Goal: Task Accomplishment & Management: Manage account settings

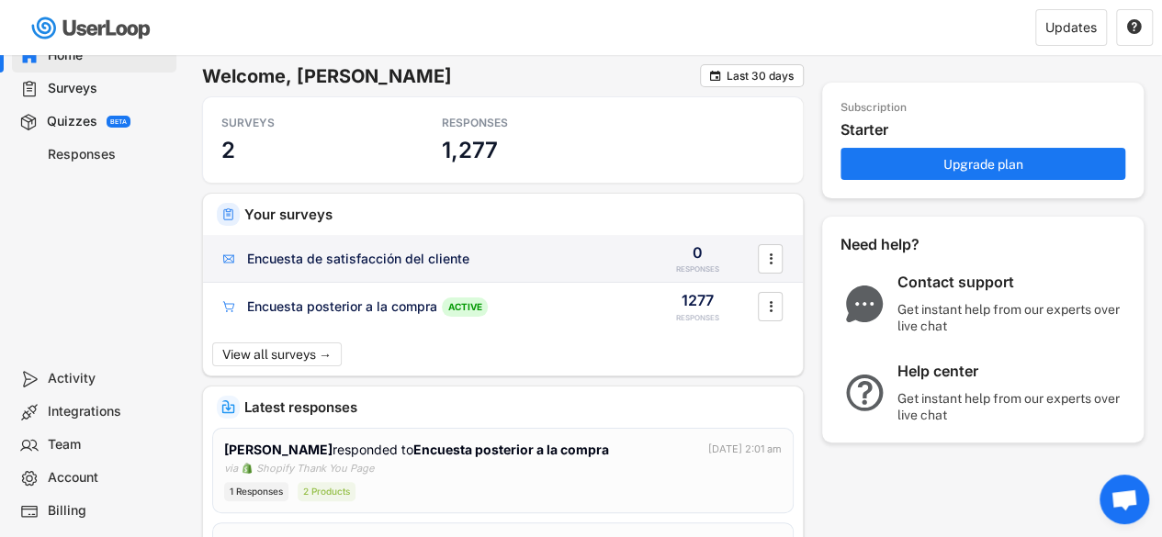
click at [399, 266] on div "Encuesta de satisfacción del cliente" at bounding box center [358, 259] width 222 height 18
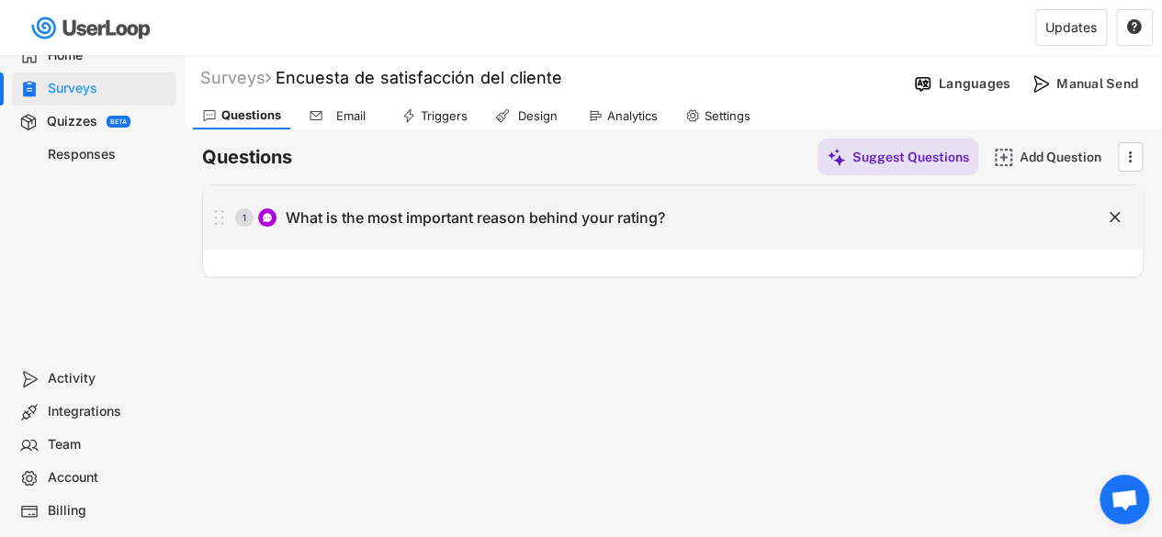
click at [563, 212] on div "What is the most important reason behind your rating?" at bounding box center [475, 218] width 379 height 19
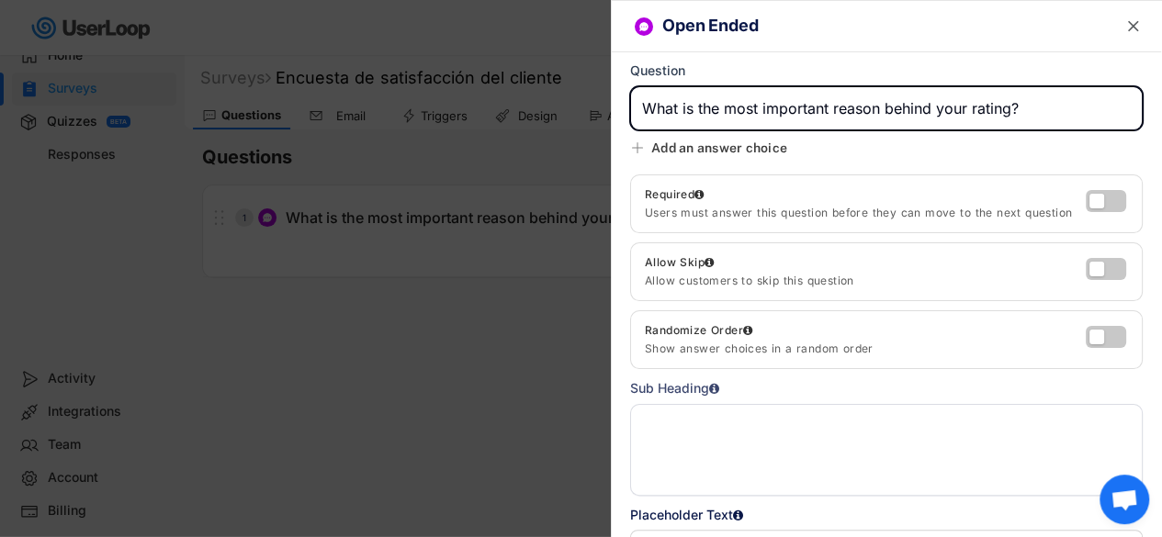
click at [1128, 23] on div "Open Ended " at bounding box center [886, 26] width 549 height 51
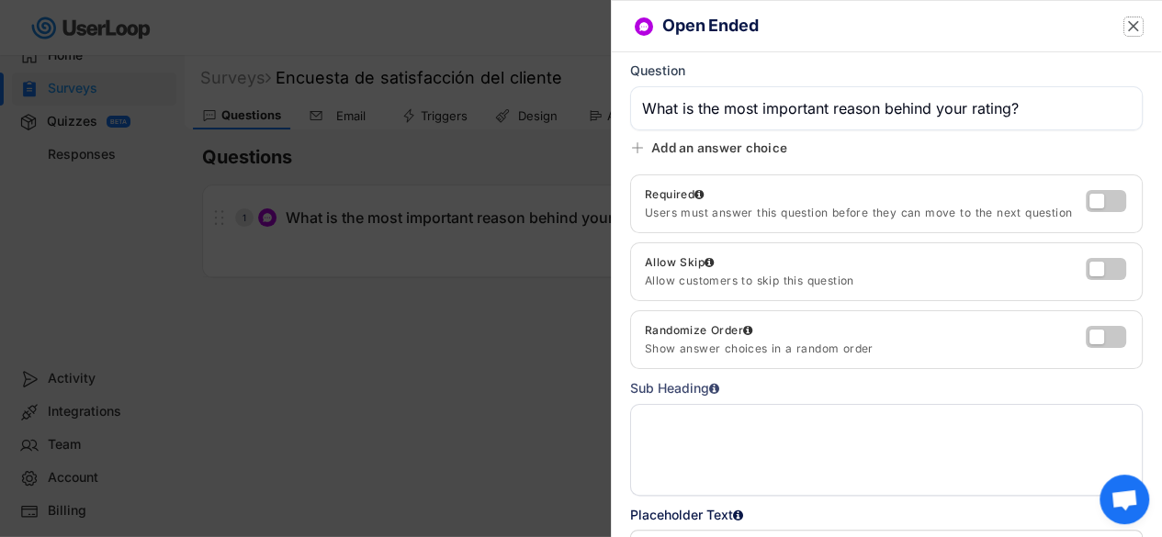
click at [1128, 22] on text "" at bounding box center [1133, 26] width 11 height 19
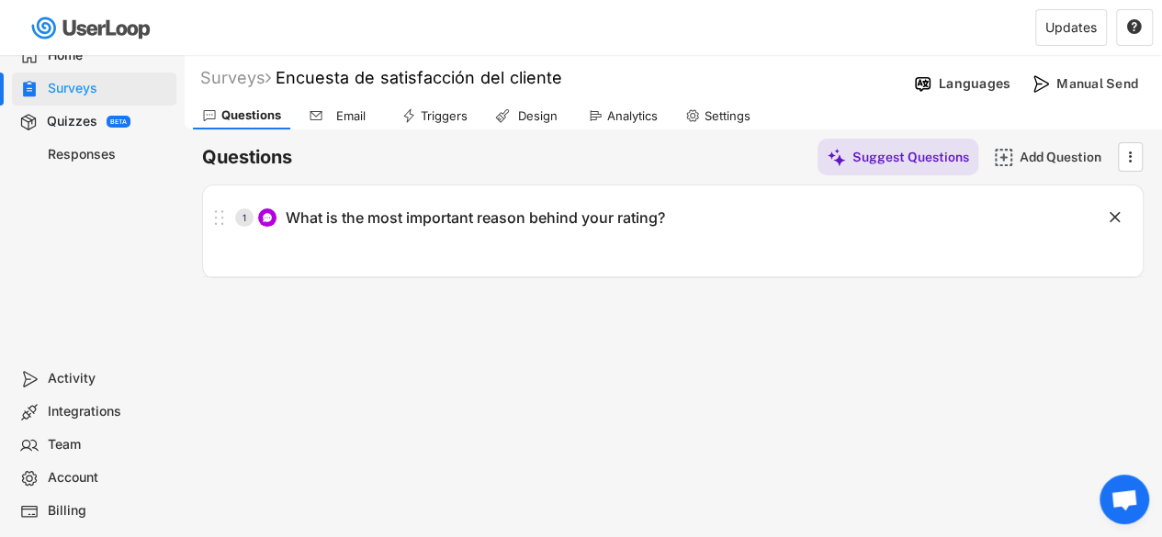
click at [250, 82] on div "Surveys" at bounding box center [235, 77] width 71 height 21
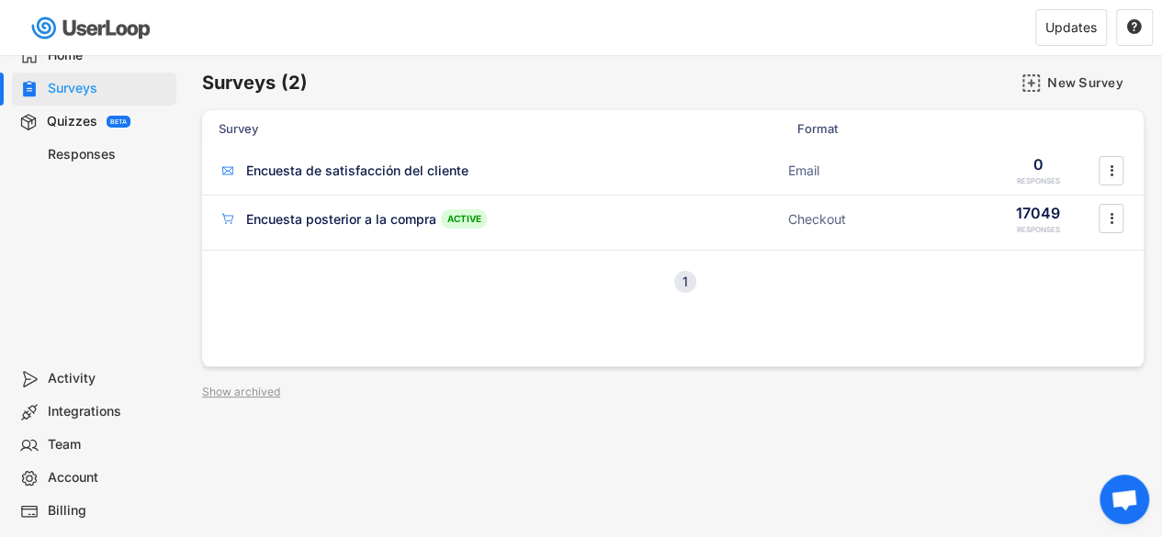
click at [529, 480] on div "Surveys (2) New Survey Survey Format Responses Encuesta de satisfacción del cli…" at bounding box center [673, 498] width 978 height 886
click at [384, 223] on div "Encuesta posterior a la compra" at bounding box center [341, 219] width 190 height 18
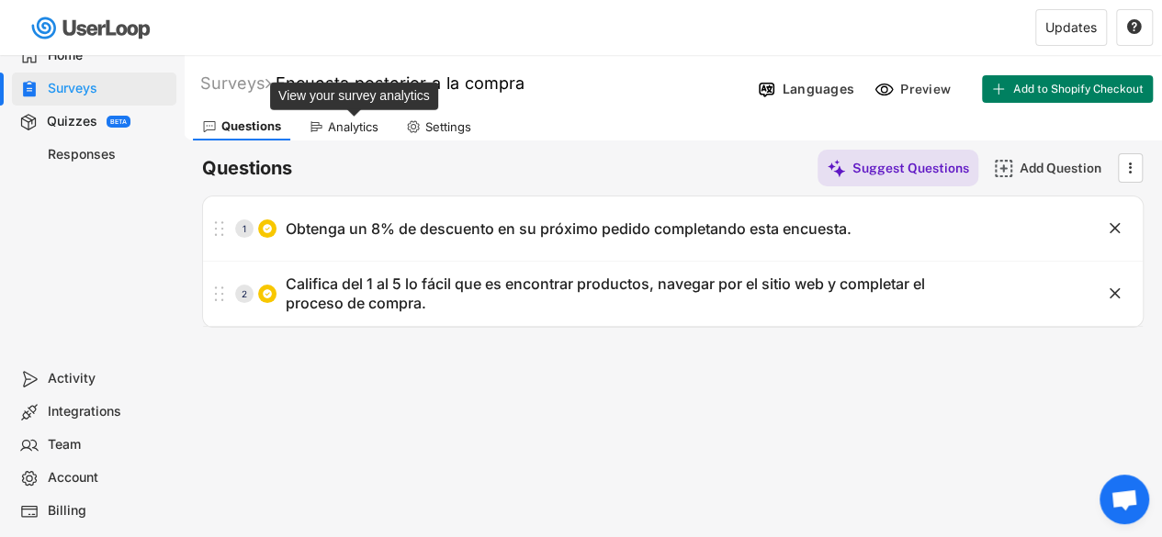
click at [351, 130] on div "Analytics" at bounding box center [353, 127] width 51 height 16
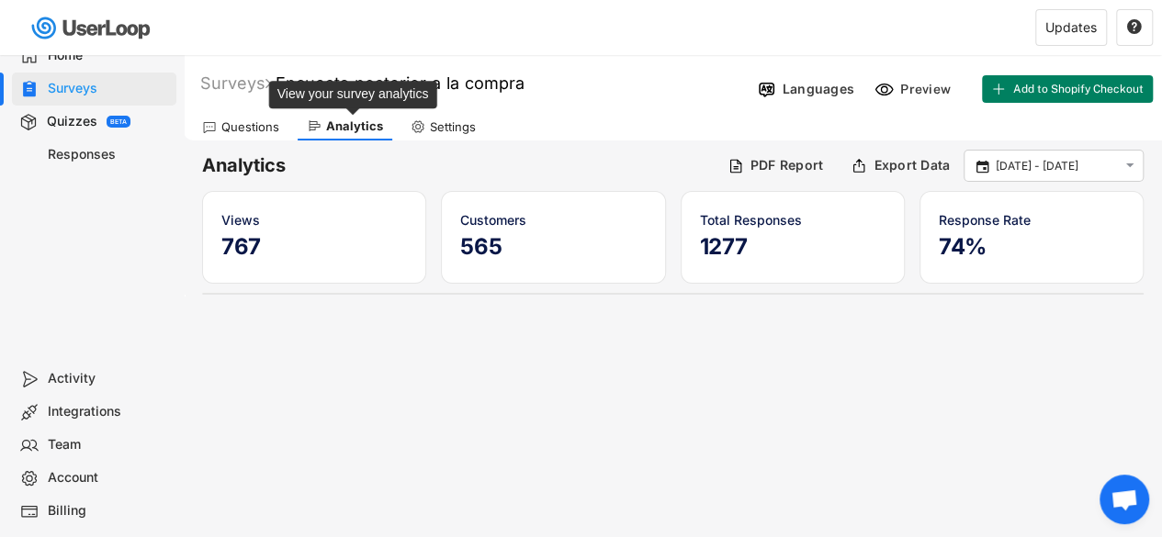
click at [287, 130] on div "Questions" at bounding box center [241, 127] width 96 height 28
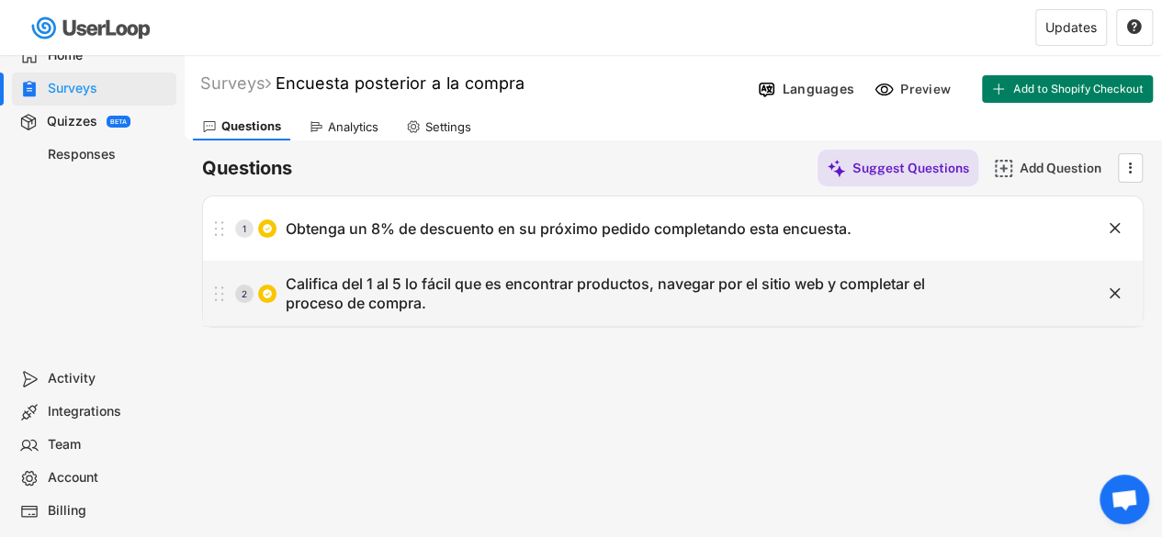
click at [667, 302] on div "Califica del 1 al 5 lo fácil que es encontrar productos, navegar por el sitio w…" at bounding box center [625, 294] width 678 height 39
type input "Califica del 1 al 5 lo fácil que es encontrar productos, navegar por el sitio w…"
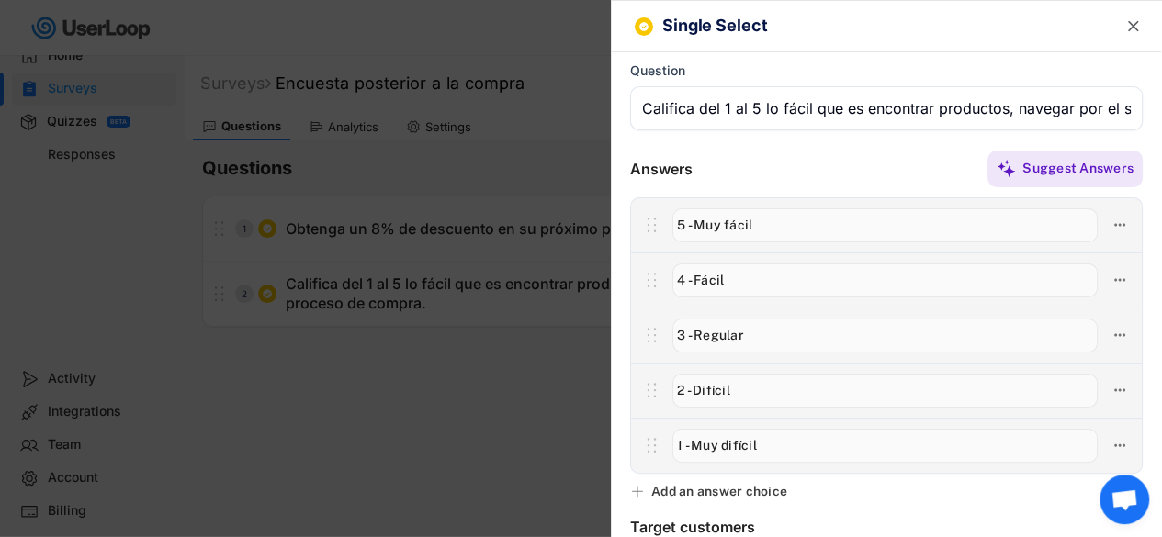
click at [327, 435] on div at bounding box center [581, 268] width 1162 height 537
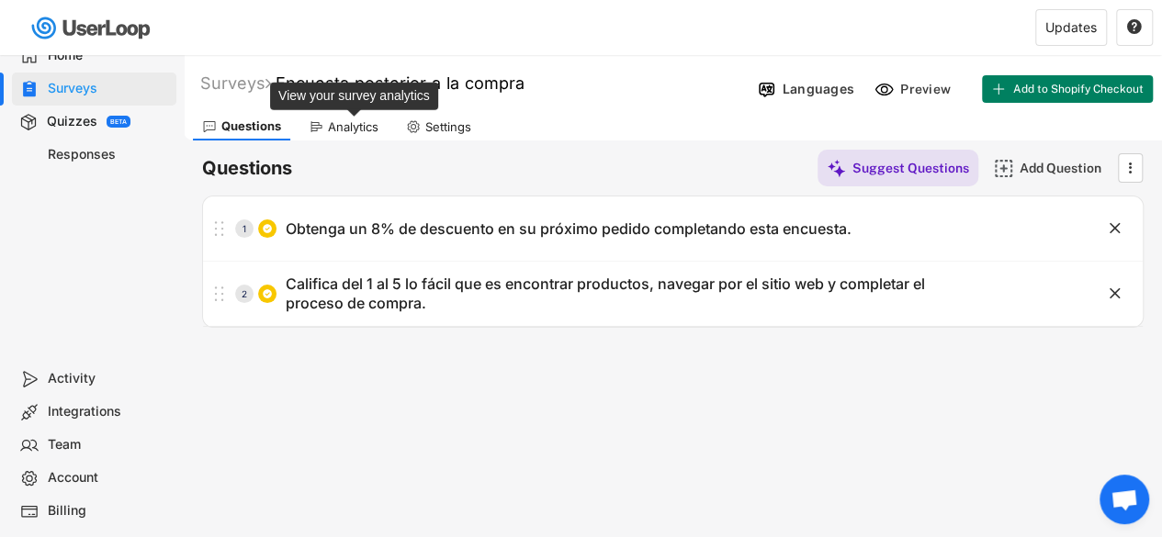
click at [331, 125] on div "Analytics" at bounding box center [353, 127] width 51 height 16
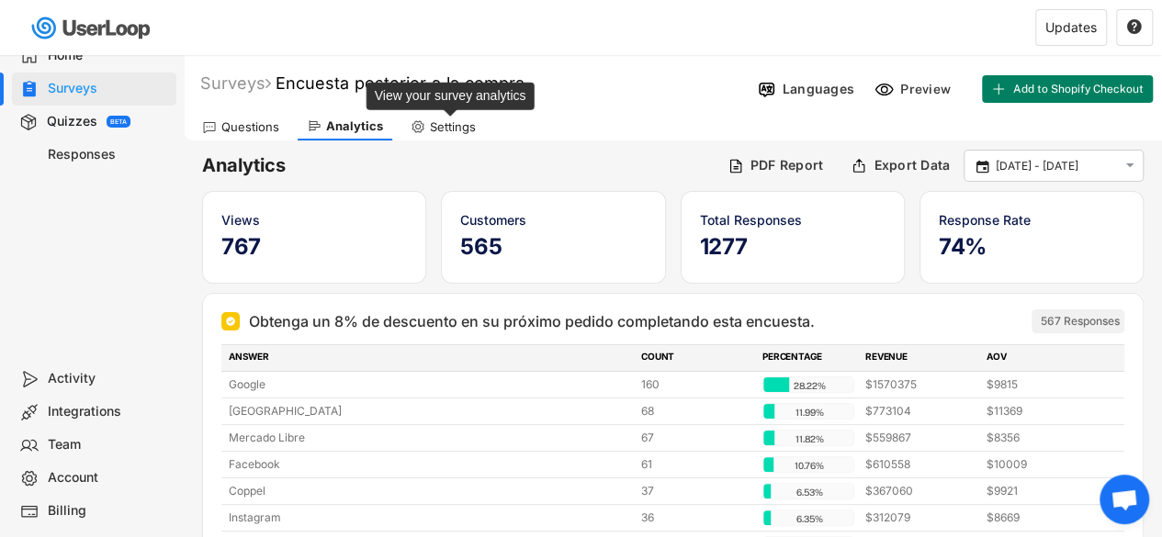
click at [460, 127] on div "Settings" at bounding box center [453, 127] width 46 height 16
select select ""weekly""
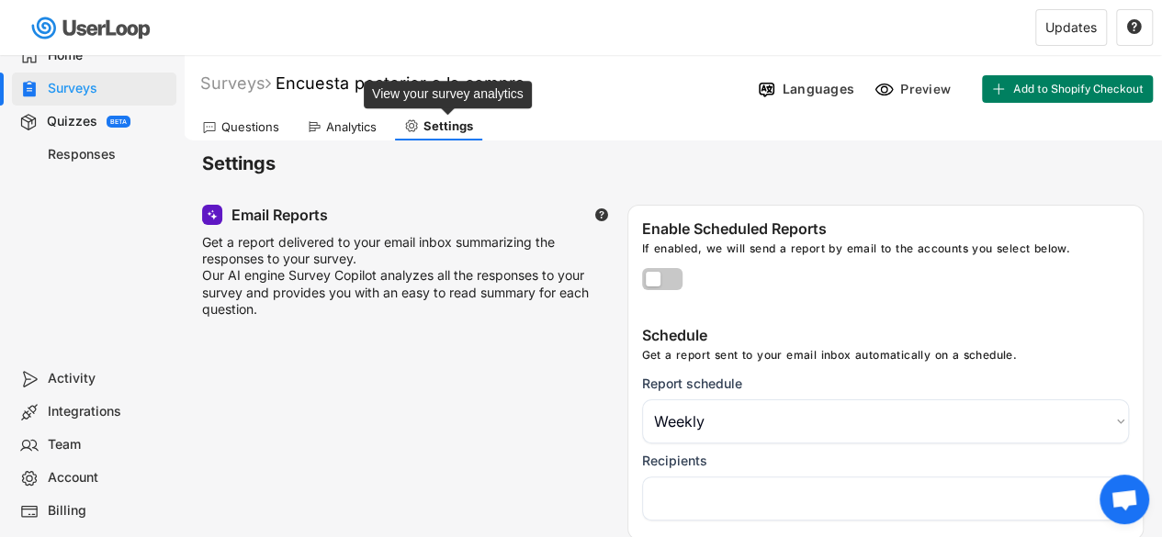
select select "1348695171700984260__LOOKUP__1709664911805x562084958693454000"
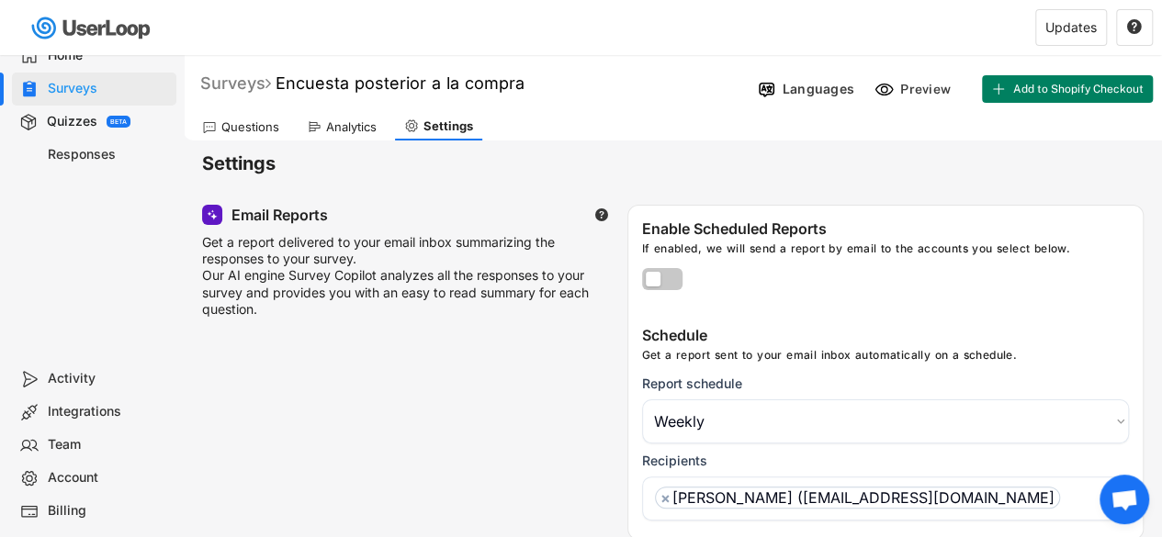
click at [251, 91] on div "Surveys" at bounding box center [235, 83] width 71 height 21
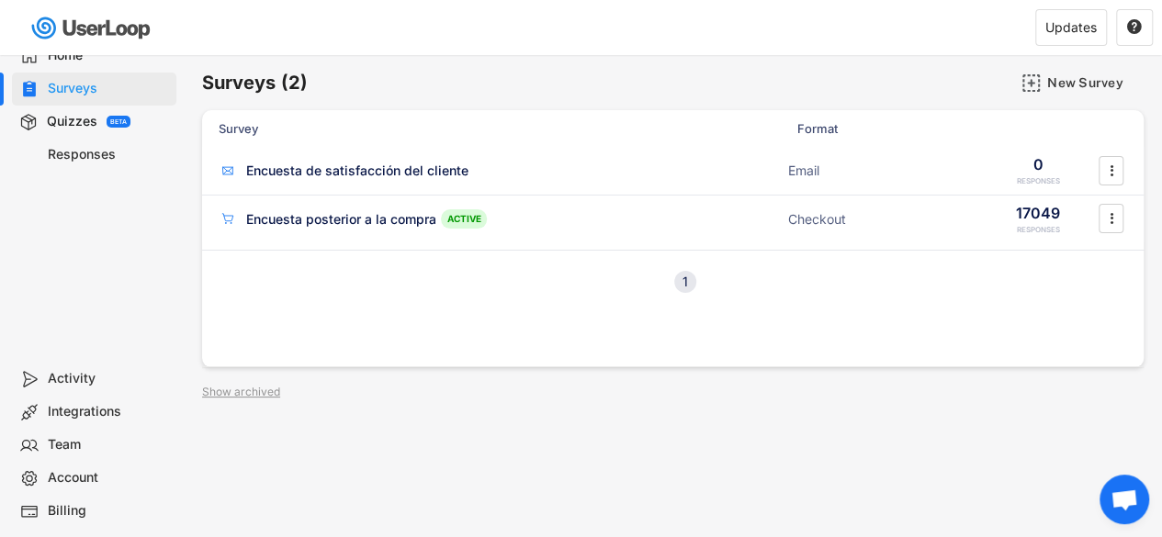
click at [86, 87] on div "Surveys" at bounding box center [108, 88] width 121 height 17
click at [62, 60] on div "Home" at bounding box center [108, 55] width 121 height 17
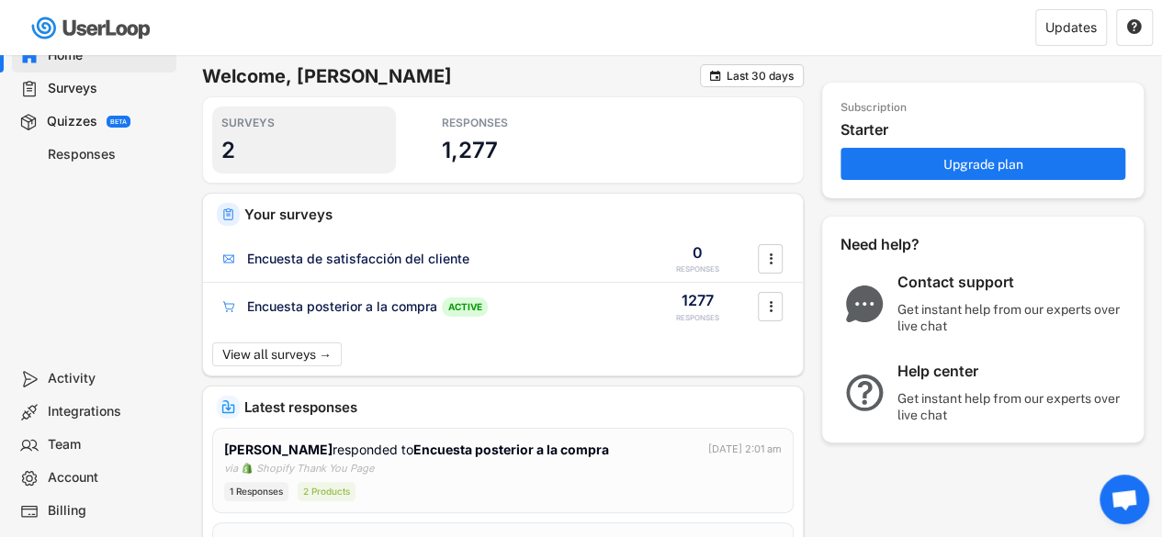
click at [243, 146] on div "SURVEYS 2" at bounding box center [304, 140] width 184 height 67
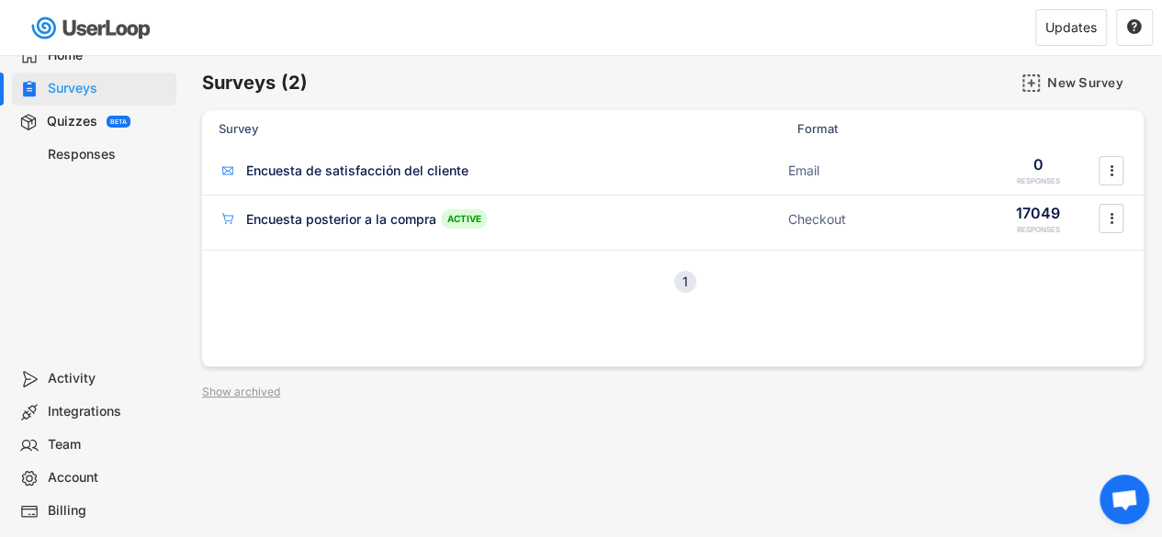
click at [453, 317] on div "Survey Format Responses Encuesta de satisfacción del cliente ACTIVE Email 0 RES…" at bounding box center [673, 238] width 942 height 257
click at [1099, 220] on div "" at bounding box center [1111, 218] width 25 height 29
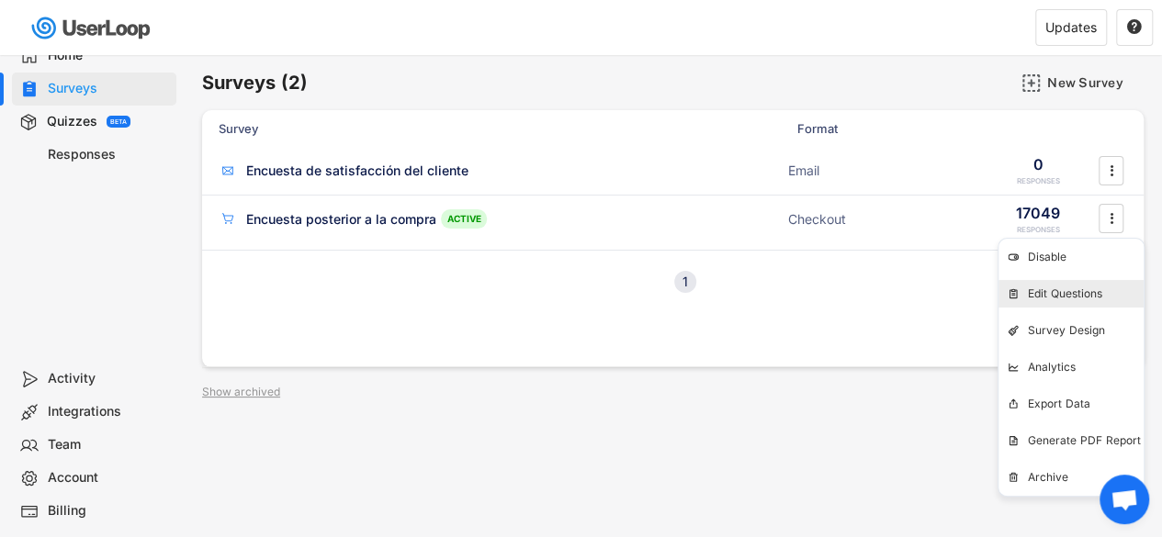
click at [1098, 293] on div "Edit Questions" at bounding box center [1086, 294] width 116 height 15
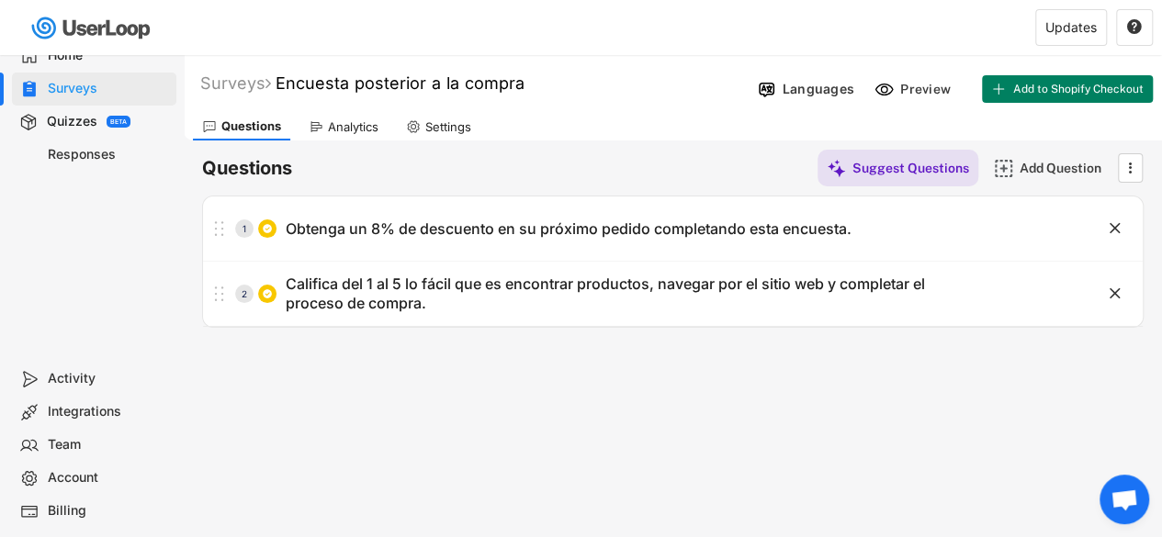
click at [957, 425] on div "Surveys Encuesta posterior a la compra  Languages Preview Add to Shopify Check…" at bounding box center [673, 498] width 978 height 886
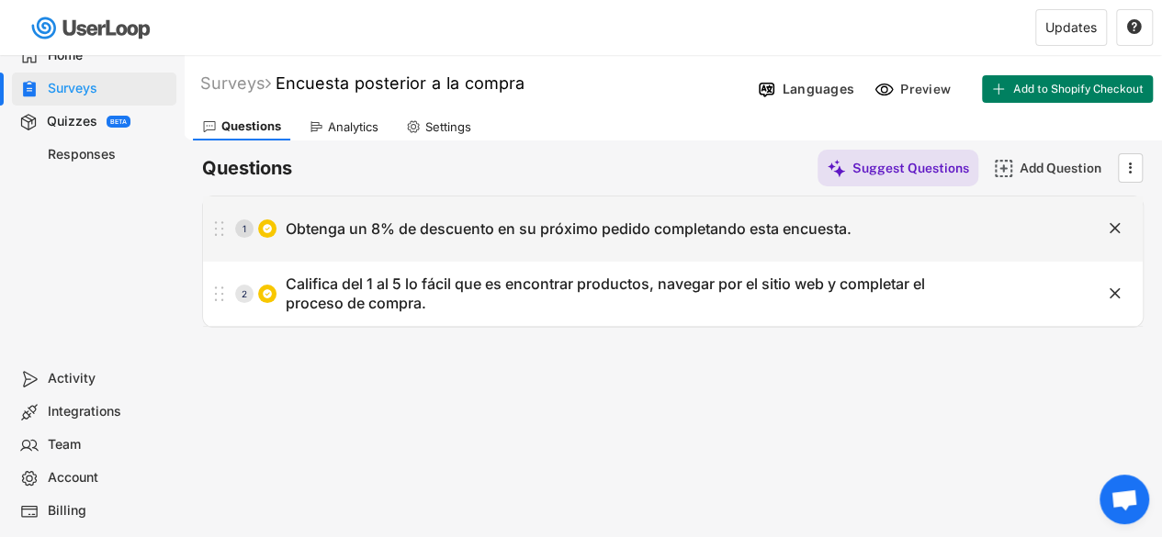
click at [733, 226] on div "Obtenga un 8% de descuento en su próximo pedido completando esta encuesta." at bounding box center [569, 229] width 566 height 19
type input "Obtenga un 8% de descuento en su próximo pedido completando esta encuesta."
type textarea "¿Cómo conociste a [PERSON_NAME]?"
type input "Google"
type input "Amigo/Recomendado"
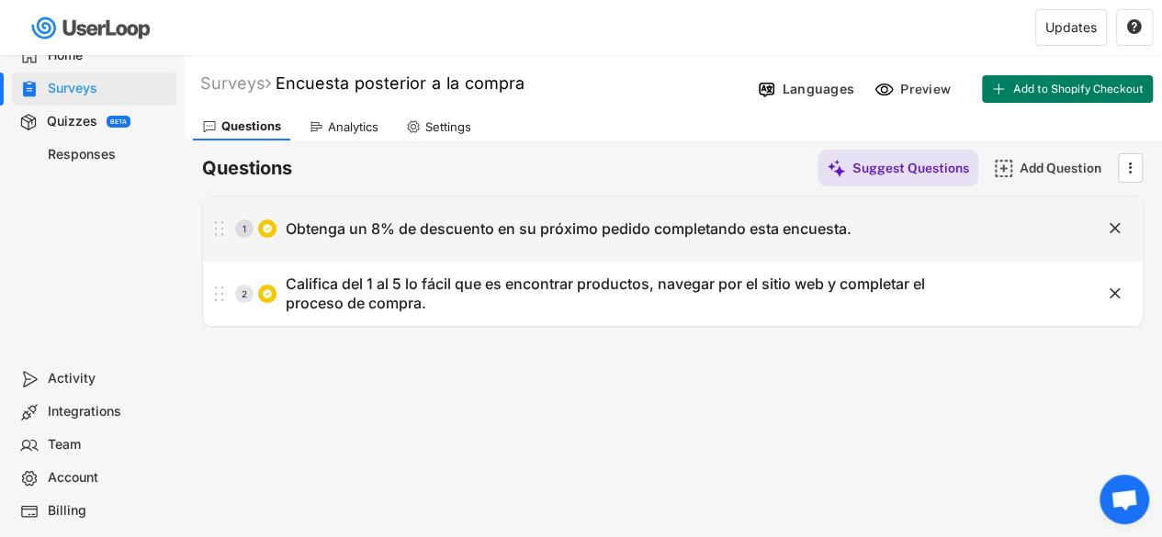
type input "Facebook"
type input "Instagram"
type input "TikTok"
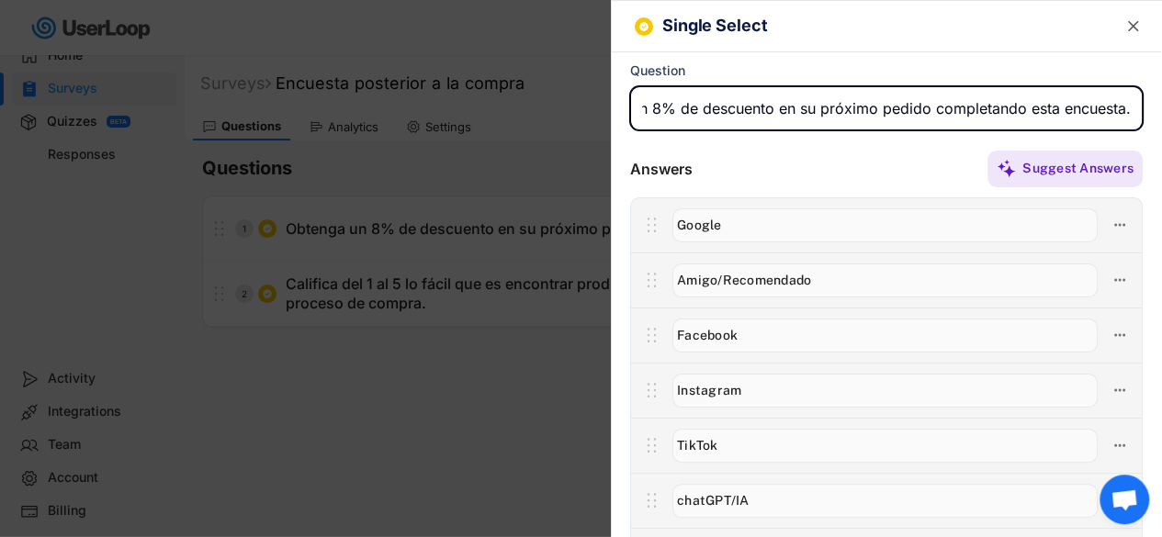
click at [1128, 18] on text "" at bounding box center [1133, 26] width 11 height 19
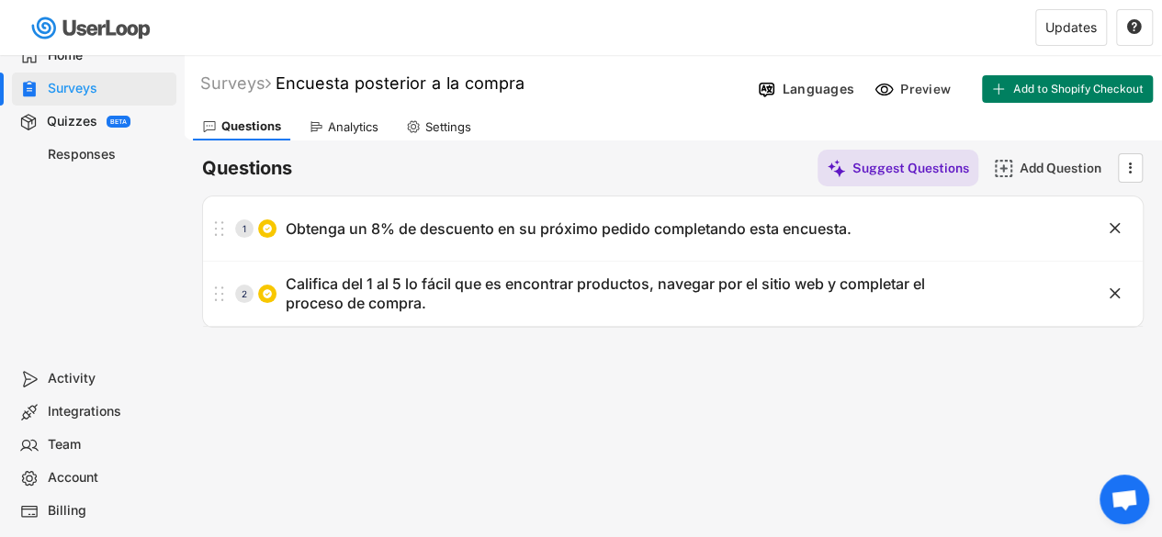
click at [899, 347] on div "Surveys Encuesta posterior a la compra  Languages Preview Add to Shopify Check…" at bounding box center [673, 498] width 978 height 886
click at [860, 343] on div "Surveys Encuesta posterior a la compra  Languages Preview Add to Shopify Check…" at bounding box center [673, 498] width 978 height 886
click at [232, 89] on div "Surveys" at bounding box center [235, 83] width 71 height 21
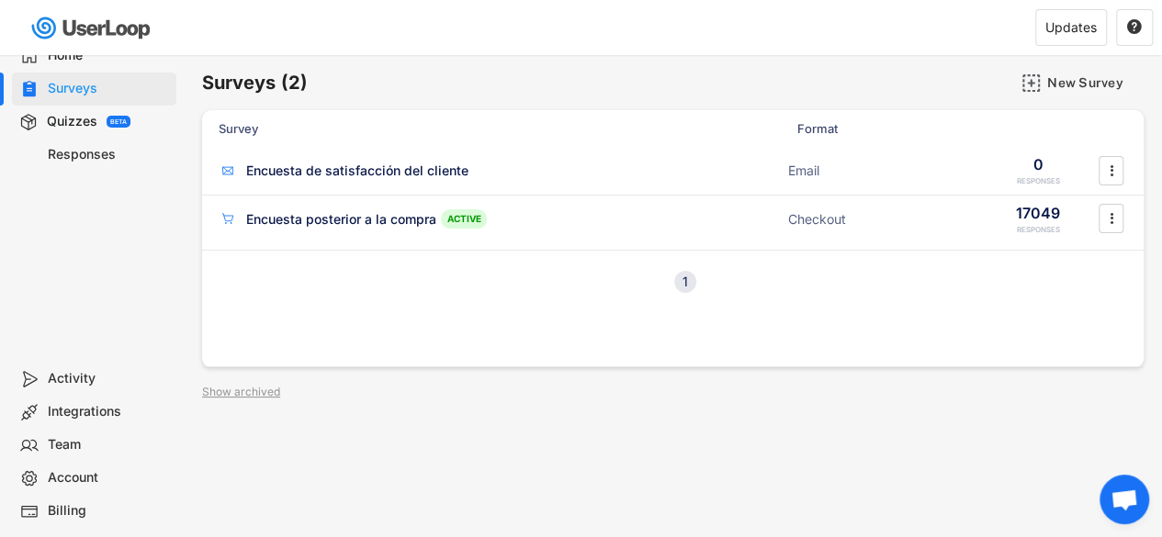
click at [520, 394] on div "Surveys (2) New Survey Survey Format Responses Encuesta de satisfacción del cli…" at bounding box center [673, 498] width 978 height 886
